Goal: Find specific page/section: Find specific page/section

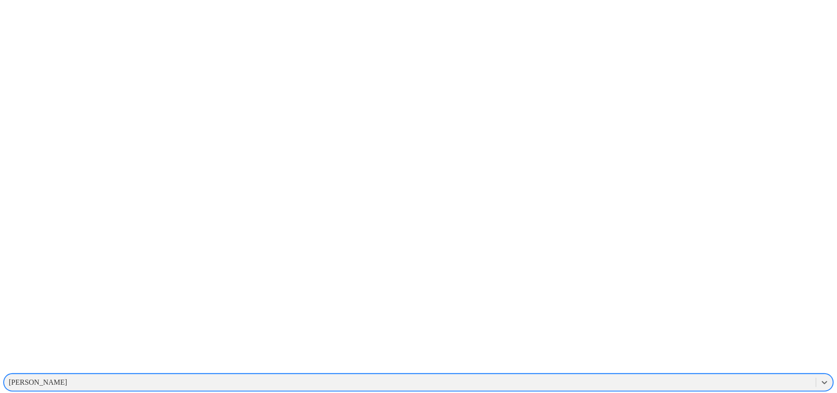
click at [67, 378] on div "[PERSON_NAME]" at bounding box center [38, 382] width 58 height 8
click at [687, 375] on div "[PERSON_NAME]" at bounding box center [410, 382] width 812 height 14
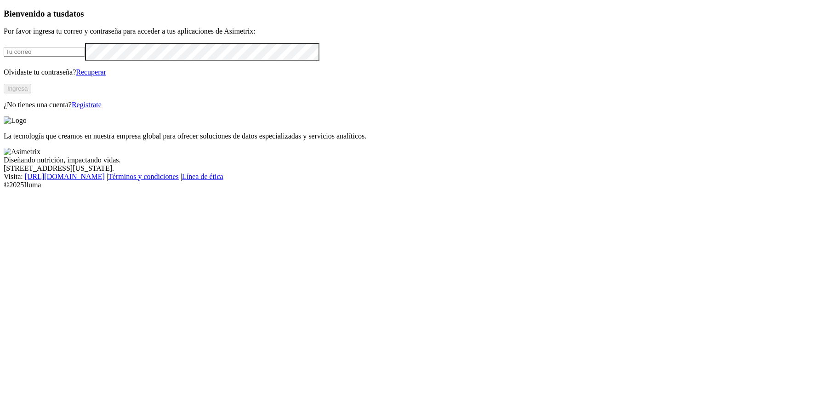
type input "[PERSON_NAME][EMAIL_ADDRESS][DOMAIN_NAME]"
click at [31, 93] on button "Ingresa" at bounding box center [18, 89] width 28 height 10
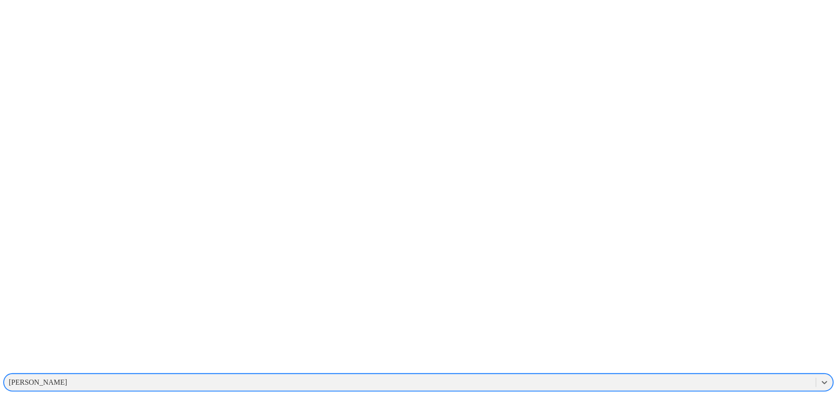
click at [709, 375] on div "[PERSON_NAME]" at bounding box center [410, 382] width 812 height 14
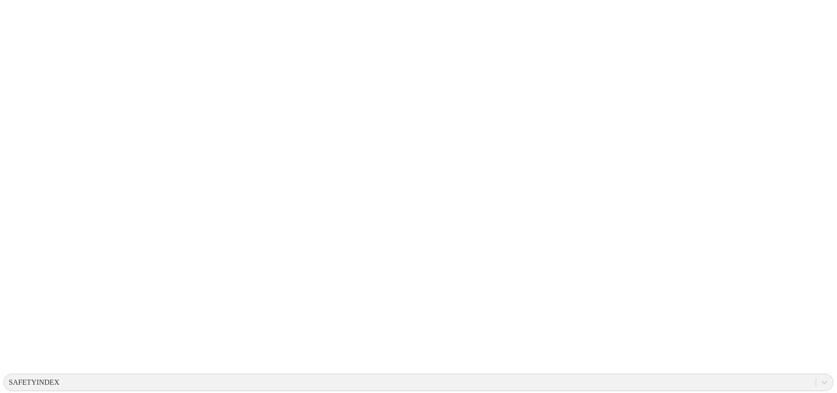
click at [666, 375] on div "SAFETYINDEX" at bounding box center [410, 382] width 812 height 14
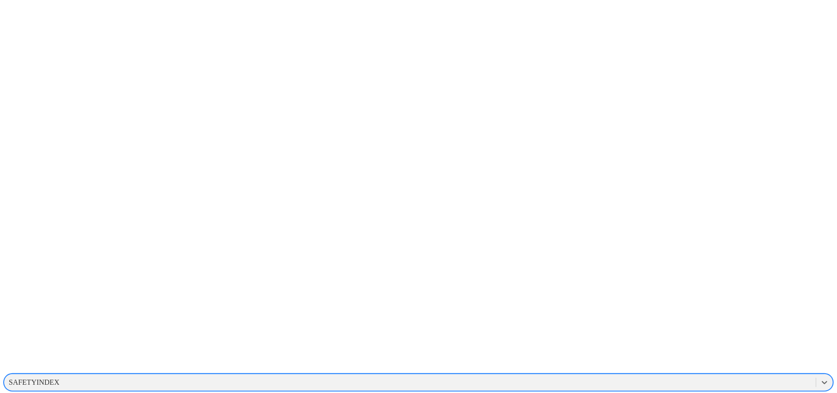
scroll to position [13, 0]
